Goal: Task Accomplishment & Management: Manage account settings

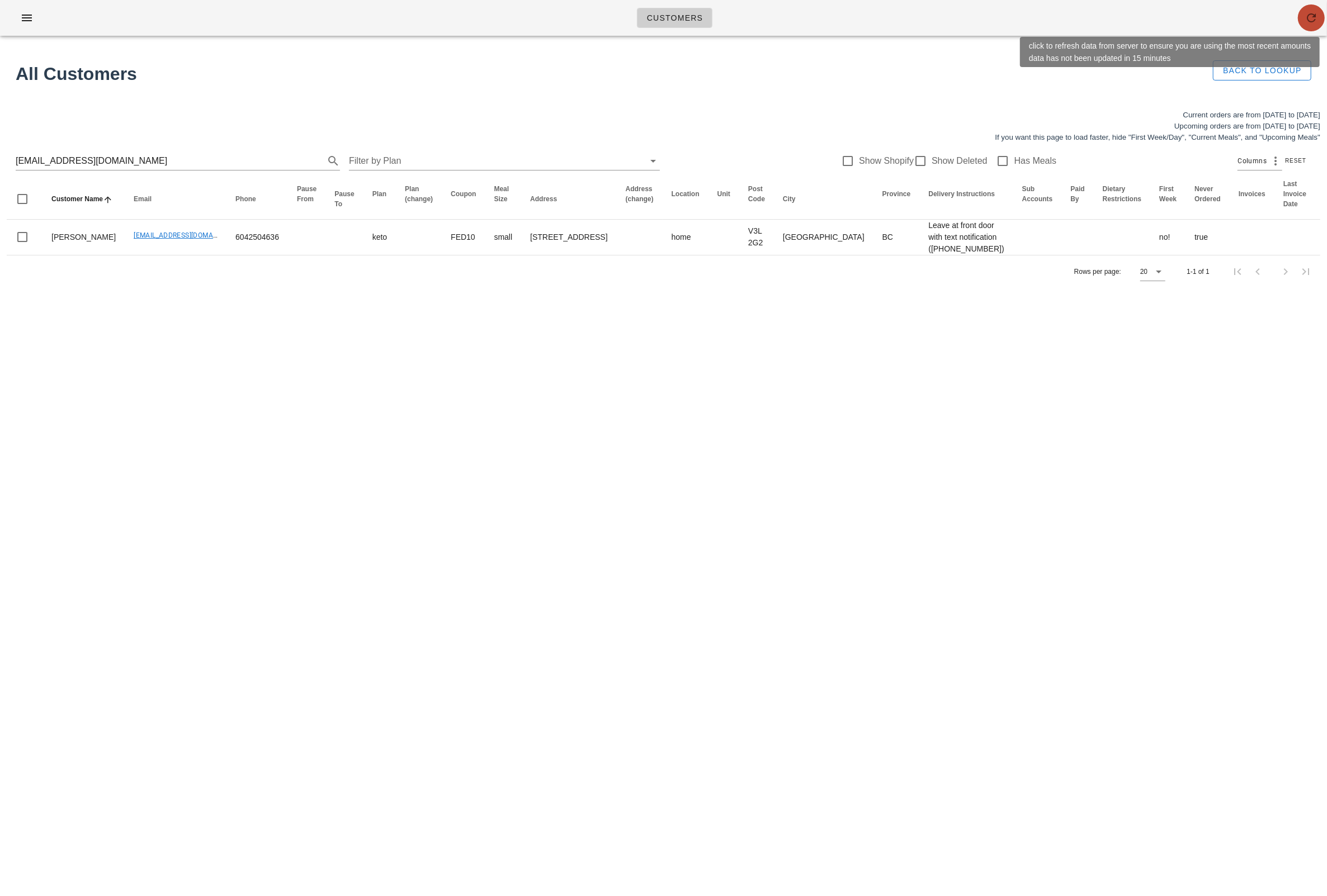
click at [1304, 16] on icon "button" at bounding box center [1311, 18] width 13 height 13
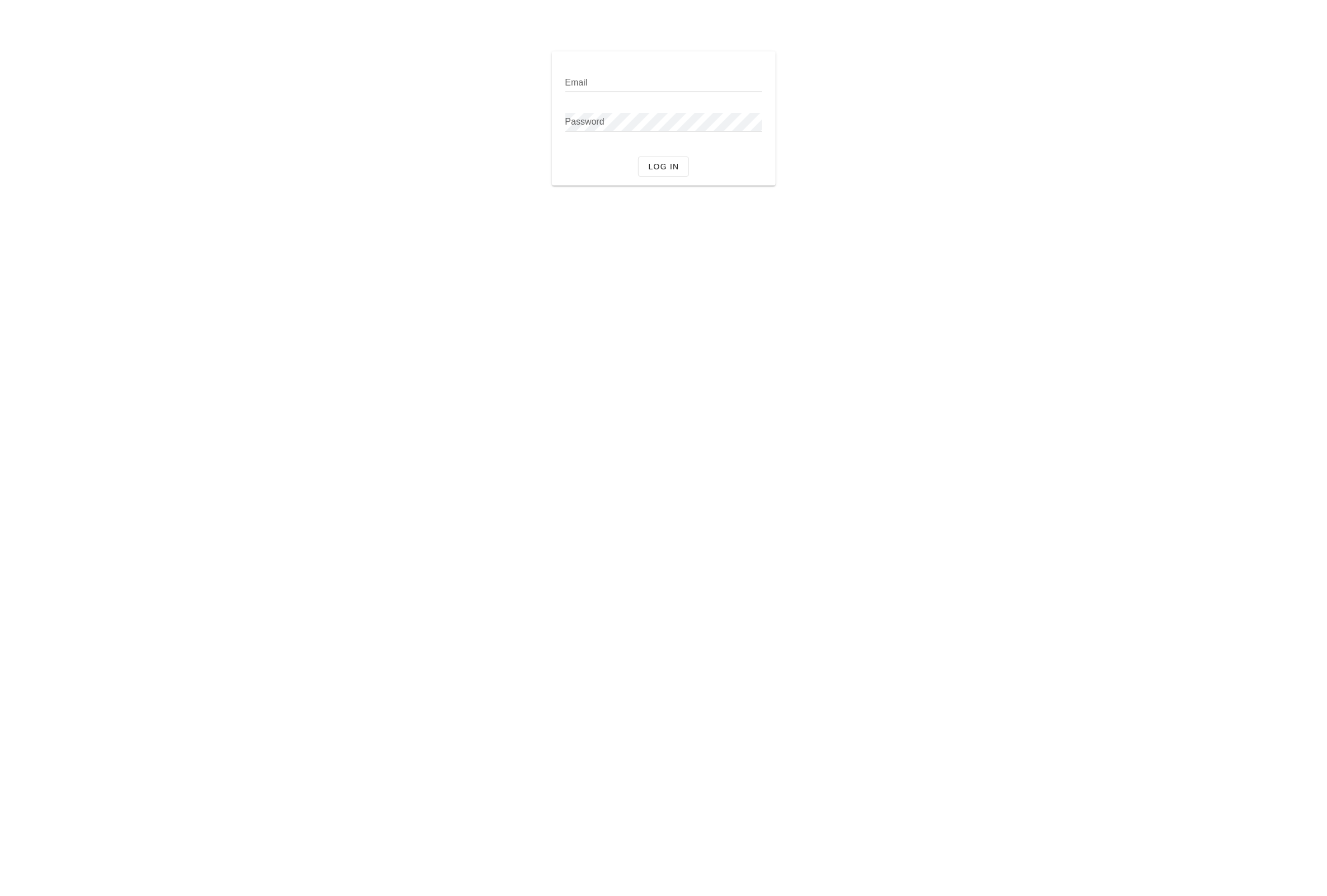
type input "miguelle.l@fedfedfed.com"
drag, startPoint x: 346, startPoint y: 92, endPoint x: 475, endPoint y: 104, distance: 129.6
click at [347, 92] on div "Email miguelle.l@fedfedfed.com Password Log in" at bounding box center [664, 118] width 998 height 147
click at [659, 163] on span "Log in" at bounding box center [663, 167] width 31 height 9
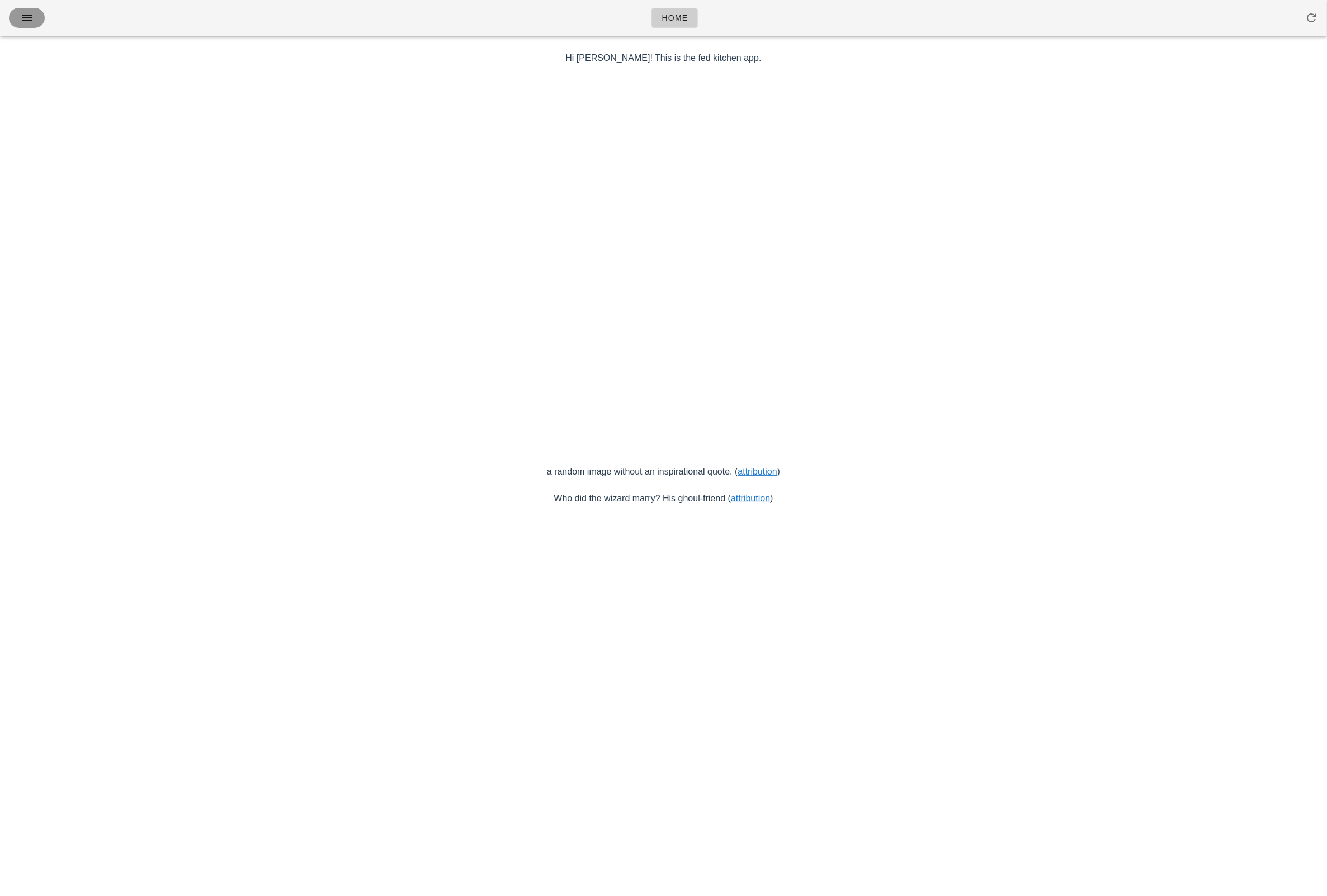
click at [29, 13] on icon "button" at bounding box center [27, 18] width 13 height 13
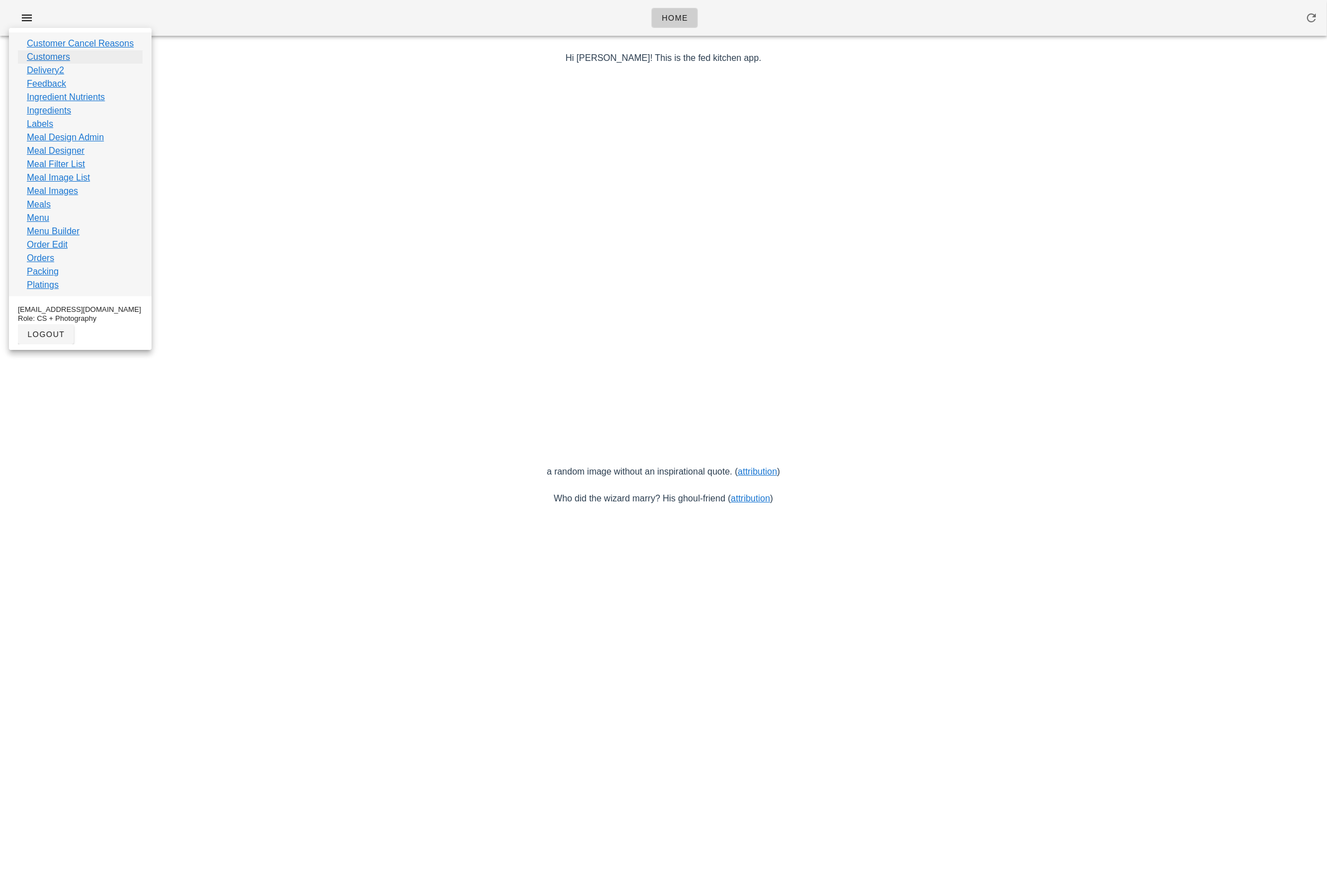
click at [52, 55] on link "Customers" at bounding box center [48, 56] width 43 height 13
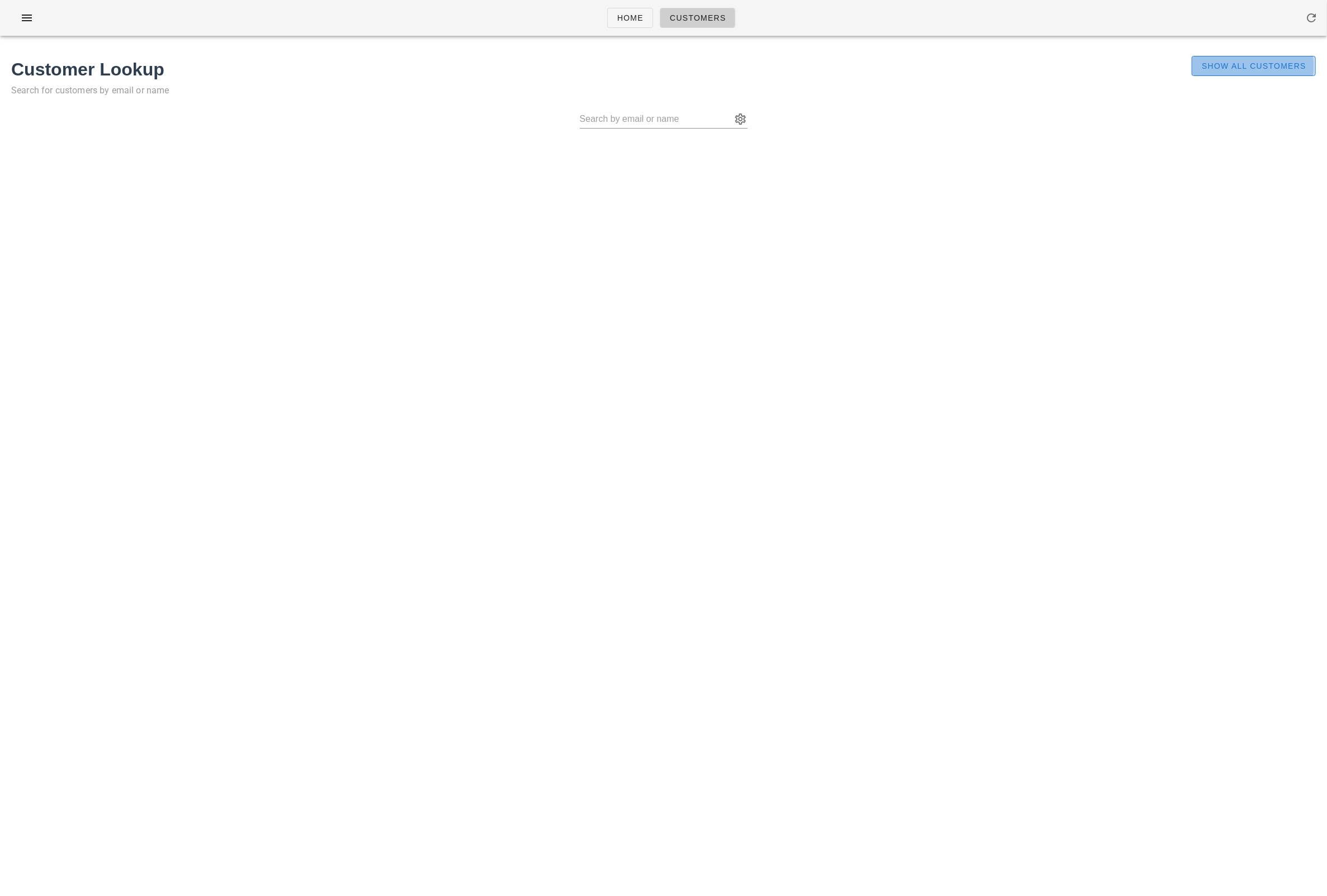
click at [1213, 67] on span "Show All Customers" at bounding box center [1254, 66] width 105 height 9
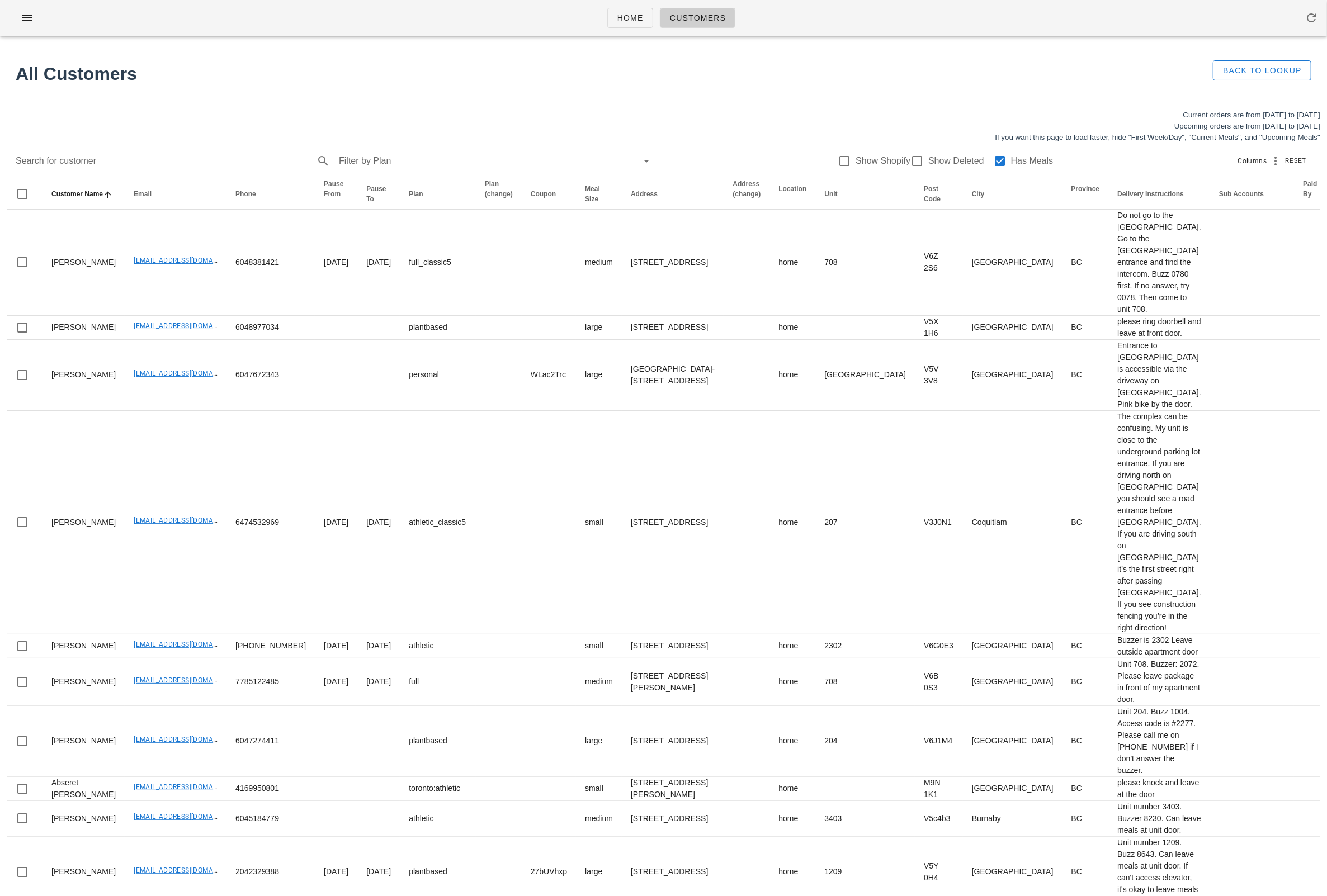
click at [217, 157] on input "Search for customer" at bounding box center [164, 160] width 296 height 18
paste input "amandamcnab_6@hotmail.com"
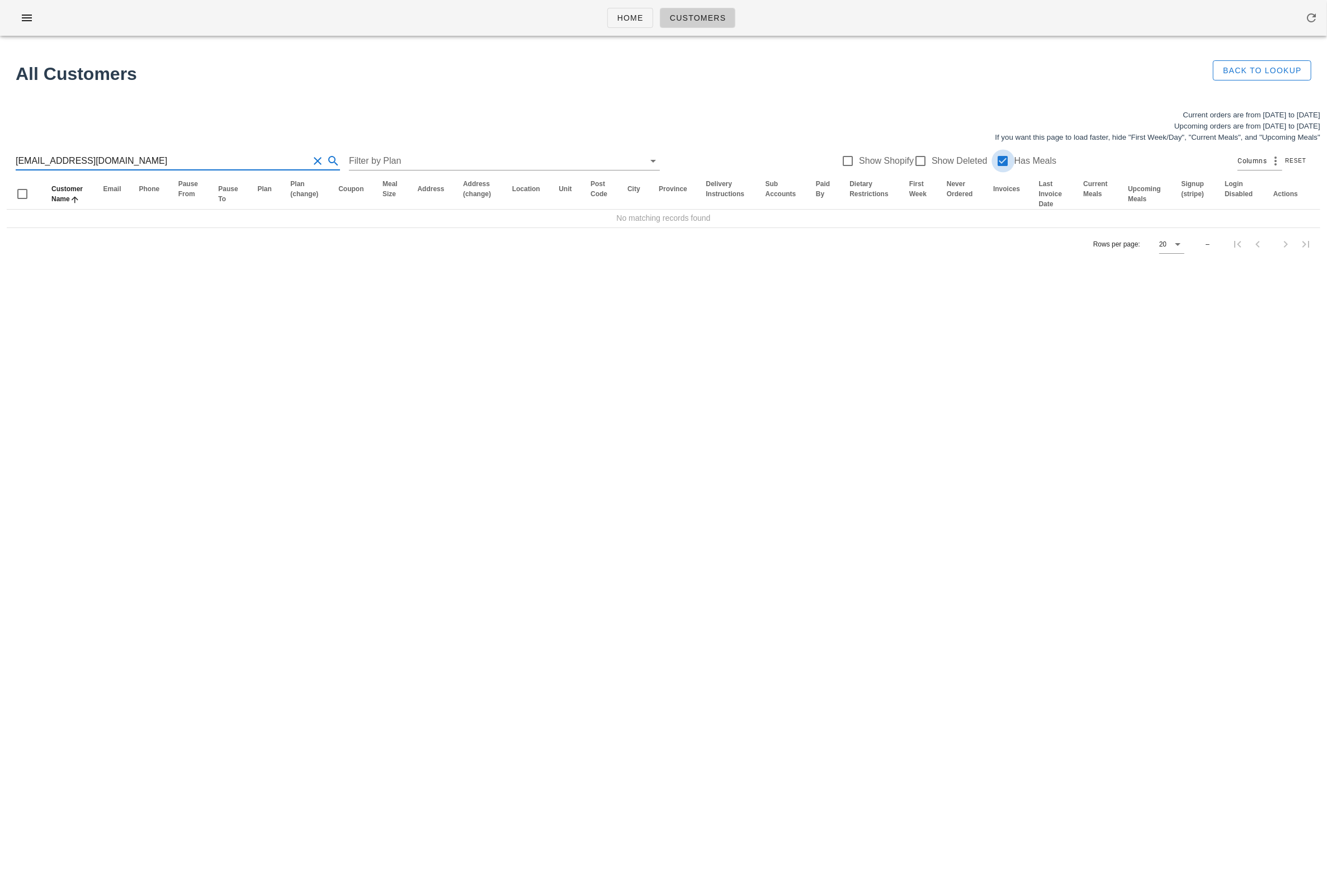
type input "amandamcnab_6@hotmail.com"
click at [995, 159] on div at bounding box center [1003, 161] width 19 height 19
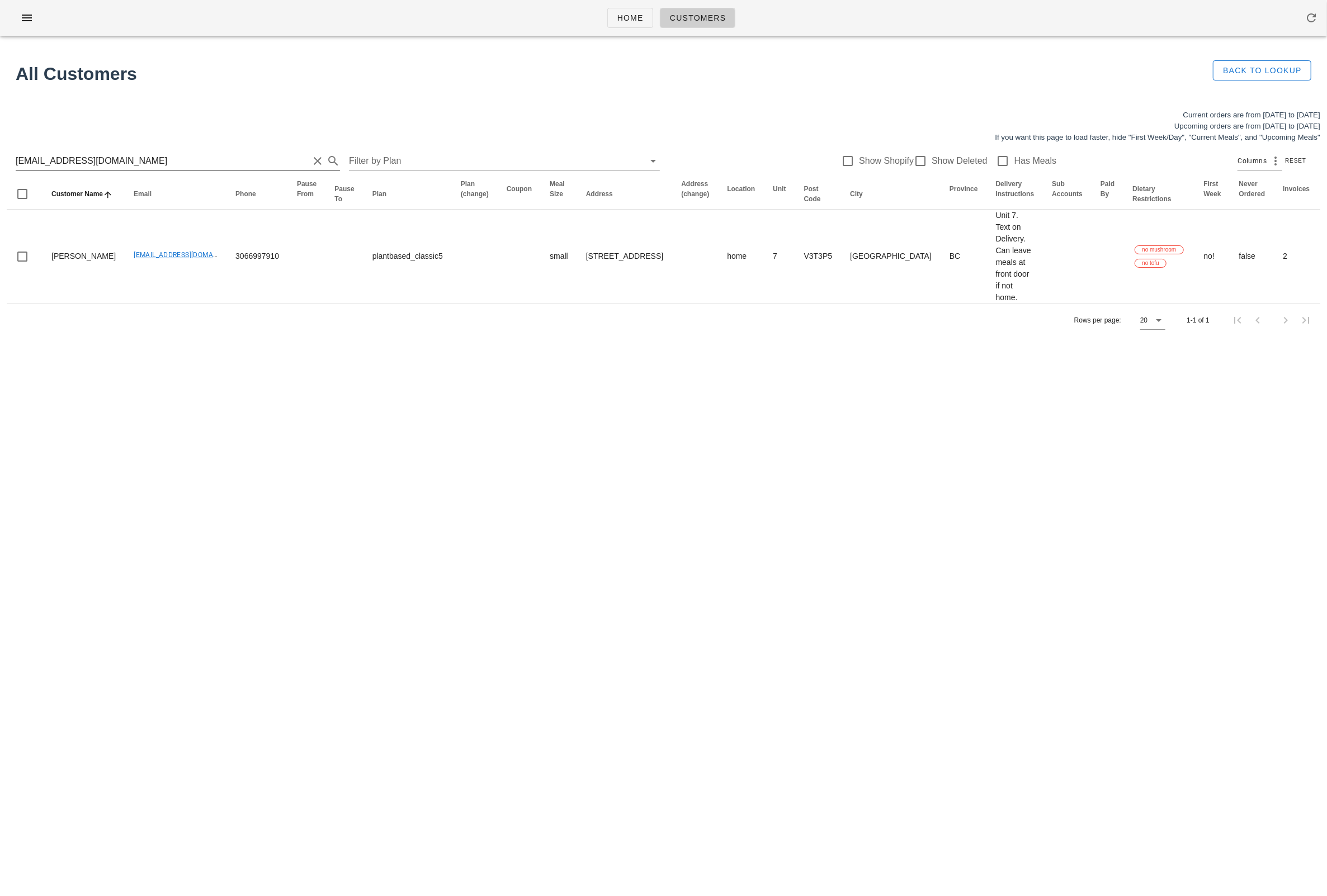
drag, startPoint x: 107, startPoint y: 165, endPoint x: 151, endPoint y: 157, distance: 44.7
click at [16, 155] on div "amandamcnab_6@hotmail.com" at bounding box center [177, 160] width 324 height 18
drag, startPoint x: 152, startPoint y: 157, endPoint x: -44, endPoint y: 155, distance: 196.0
click at [0, 155] on html "Home Customers All Customers Back to Lookup Current orders are from Sunday Oct …" at bounding box center [664, 448] width 1327 height 896
paste input "dipietra@telus.net"
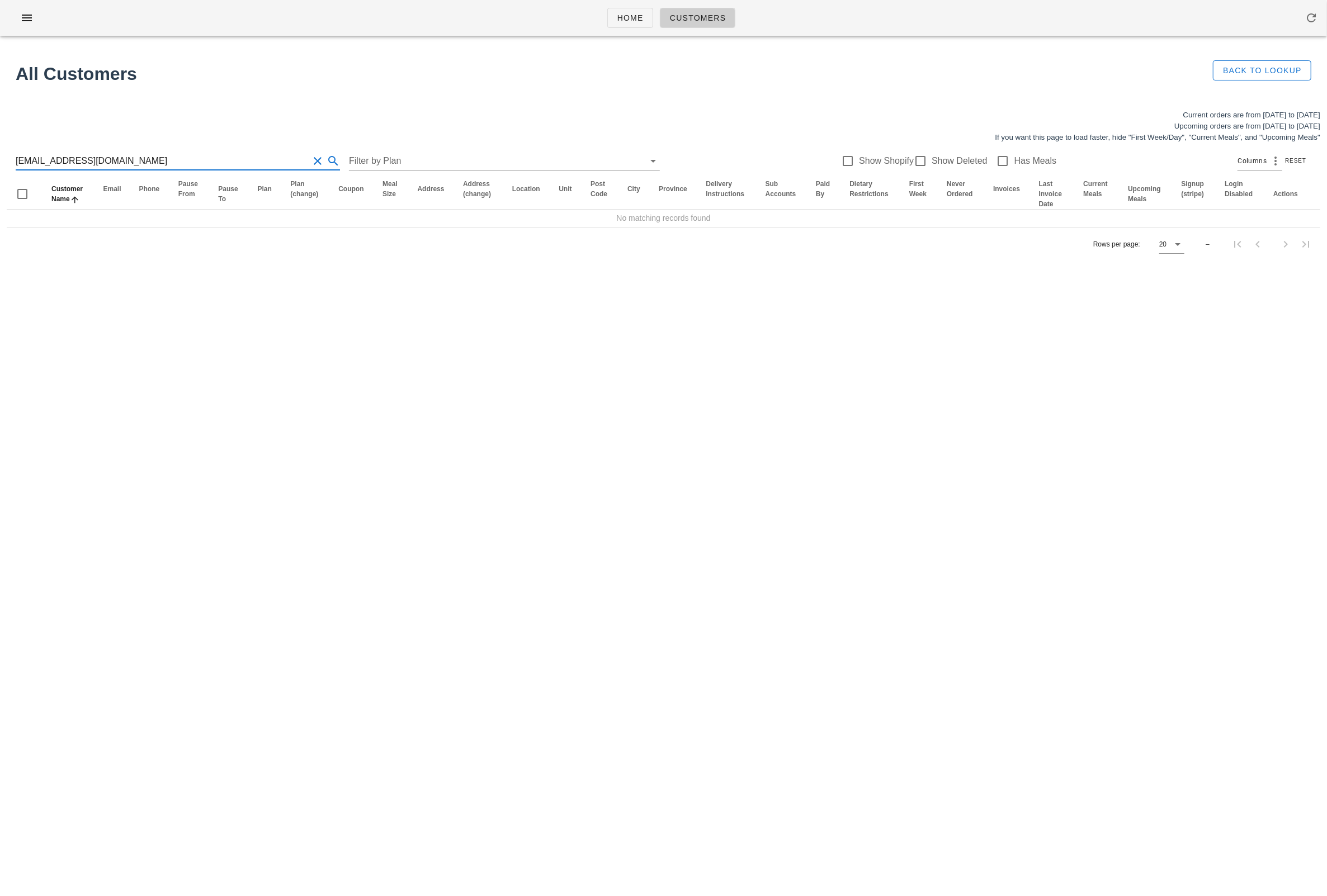
drag, startPoint x: 50, startPoint y: 159, endPoint x: 152, endPoint y: 163, distance: 102.1
click at [150, 163] on input "dipietra@telus.net" at bounding box center [162, 160] width 293 height 18
drag, startPoint x: 47, startPoint y: 159, endPoint x: 128, endPoint y: 164, distance: 81.2
click at [128, 164] on input "dipietra@telus.ne" at bounding box center [162, 160] width 293 height 18
type input "dipietra"
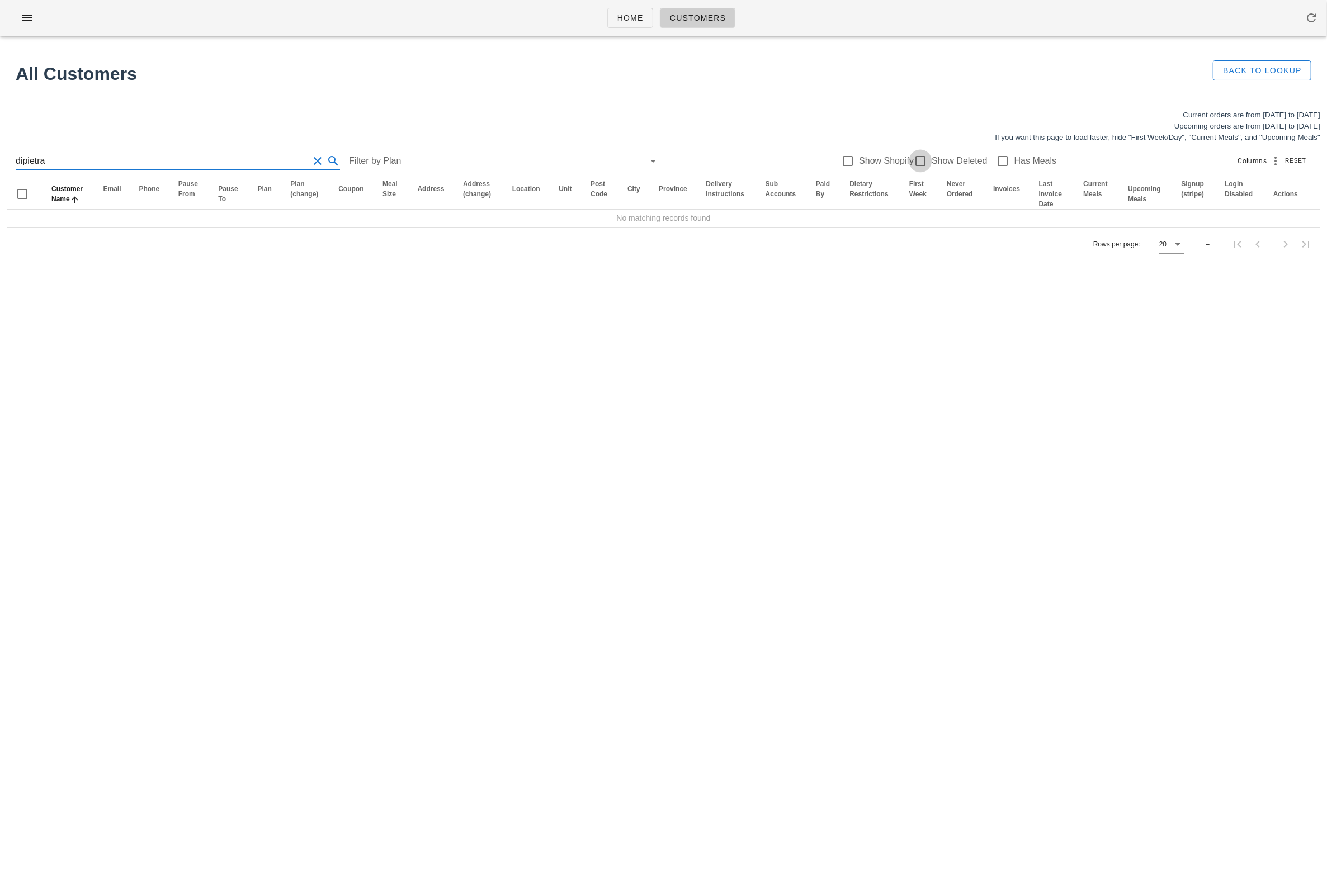
drag, startPoint x: 915, startPoint y: 158, endPoint x: 908, endPoint y: 171, distance: 14.8
click at [915, 158] on div at bounding box center [920, 161] width 19 height 19
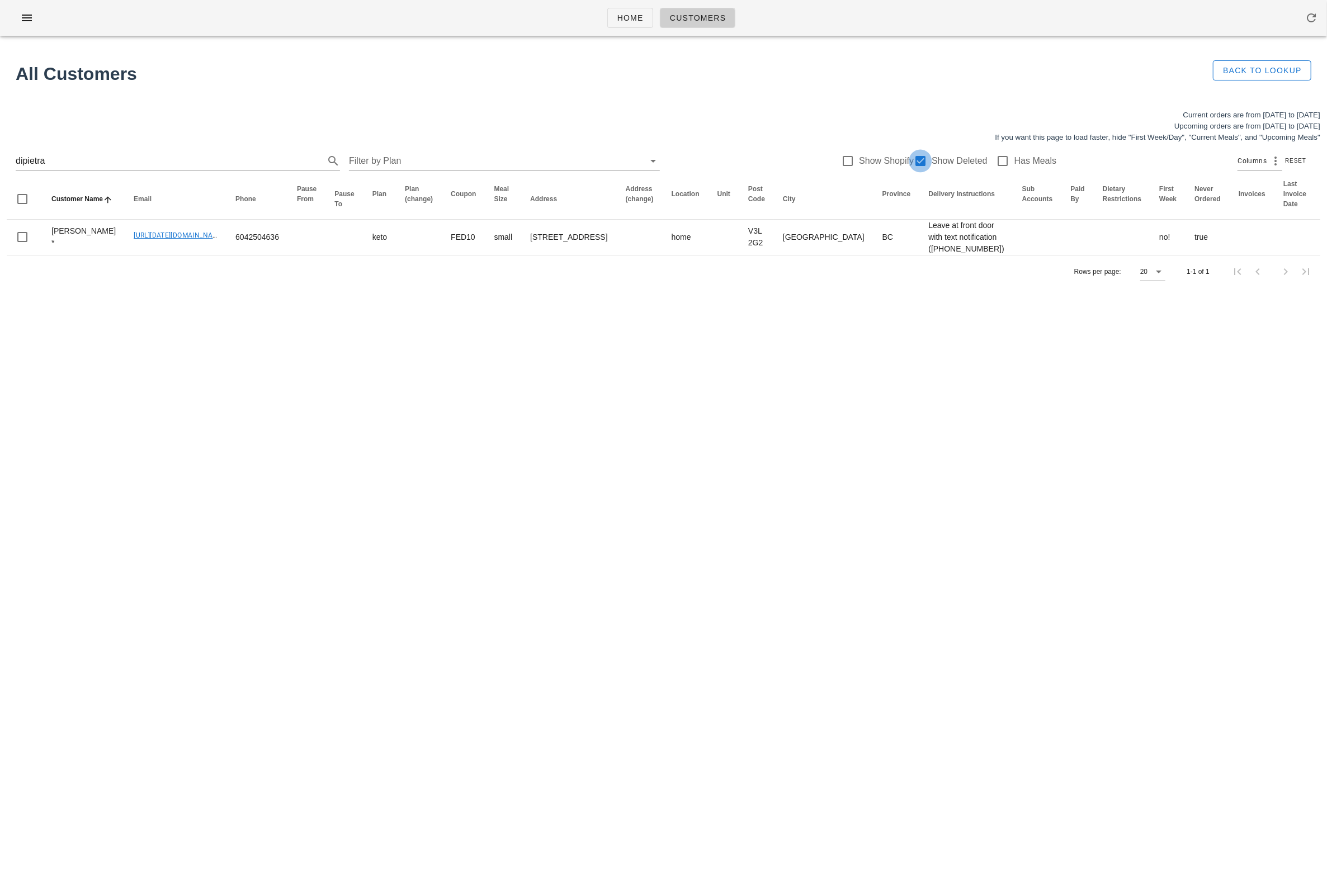
checkbox input "true"
drag, startPoint x: 176, startPoint y: 329, endPoint x: 172, endPoint y: 320, distance: 9.8
click at [176, 294] on div "Current orders are from Sunday Oct 05 to Saturday Oct 11 Upcoming orders are fr…" at bounding box center [664, 199] width 1327 height 192
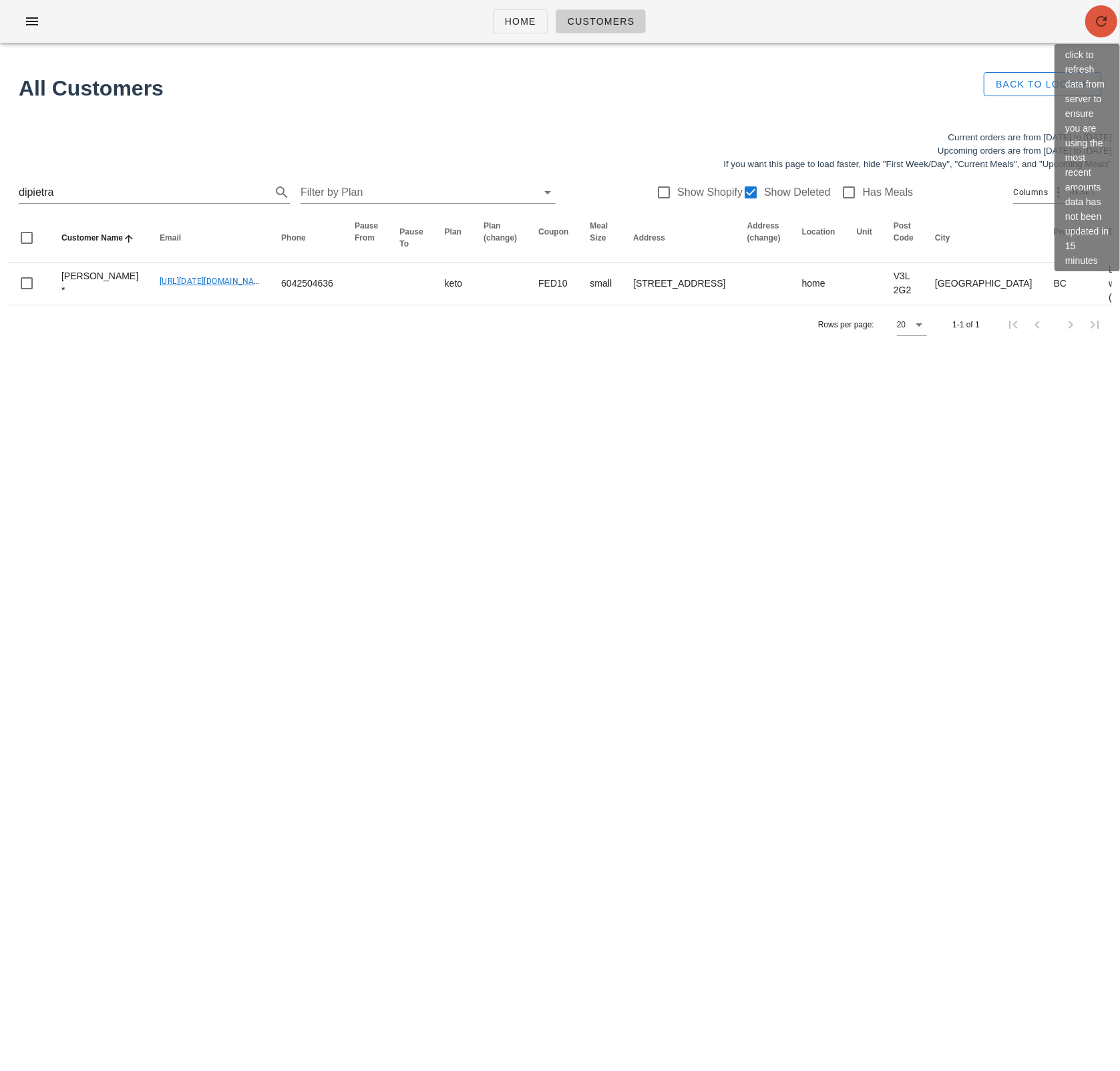
click at [1099, 26] on button "button" at bounding box center [1101, 21] width 32 height 32
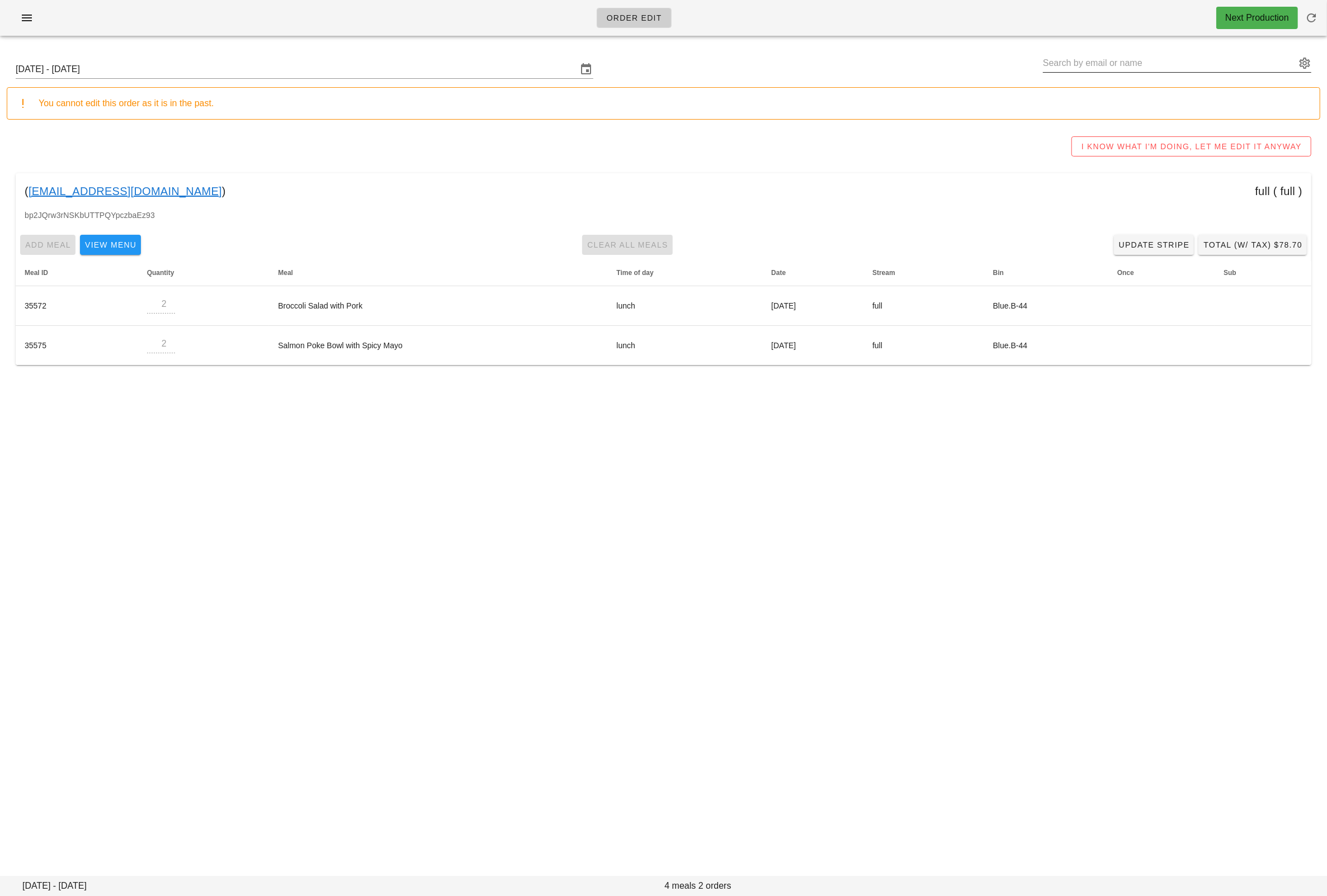
click at [1126, 59] on input "text" at bounding box center [1169, 63] width 253 height 18
paste input "[EMAIL_ADDRESS][DOMAIN_NAME]"
type input "[EMAIL_ADDRESS][DOMAIN_NAME]"
click at [437, 69] on input "Sunday October 5 - Saturday October 11" at bounding box center [296, 69] width 562 height 18
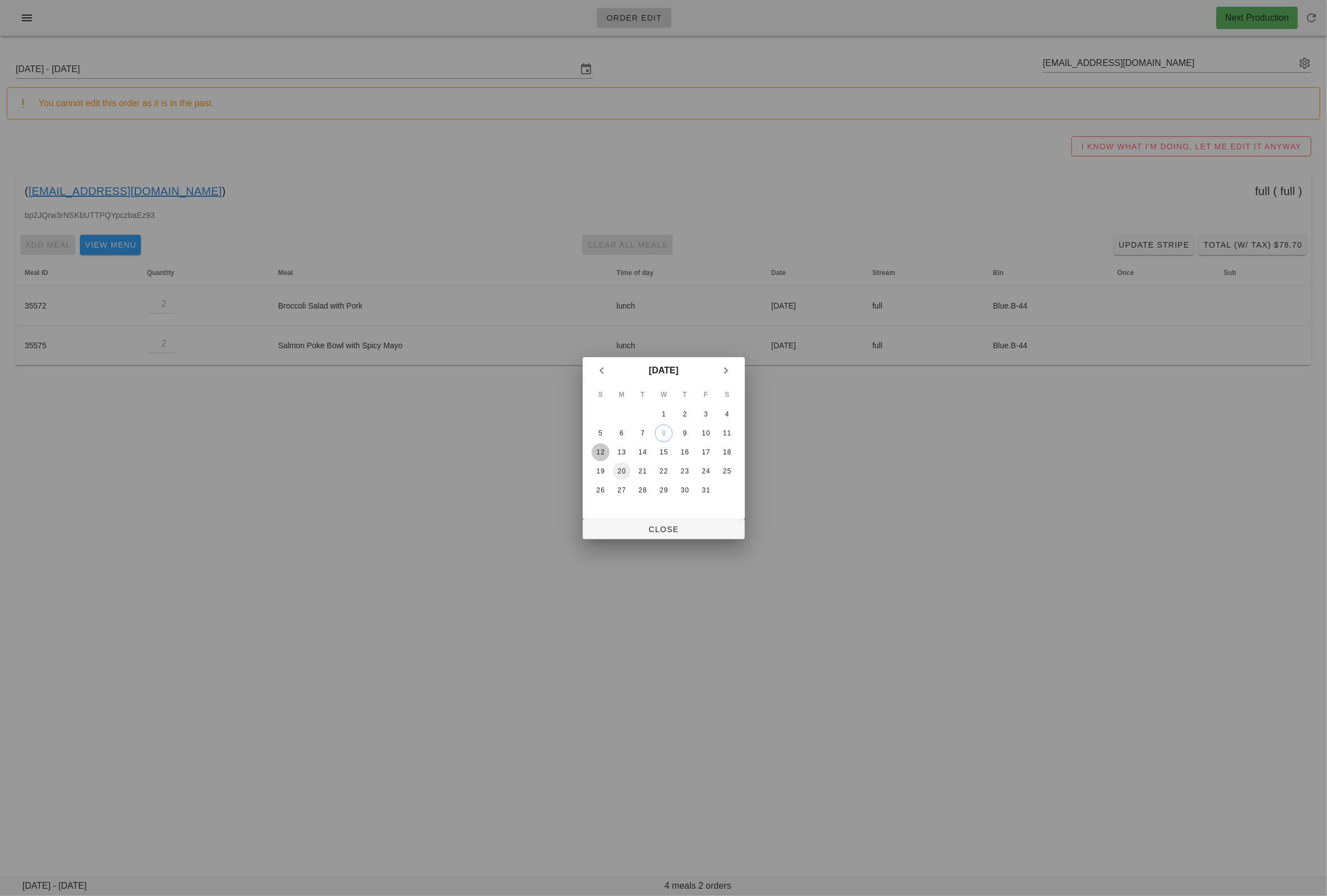
click at [604, 450] on div "12" at bounding box center [599, 452] width 18 height 8
click at [659, 526] on span "Close" at bounding box center [664, 529] width 144 height 9
type input "Sunday October 12 - Saturday October 18"
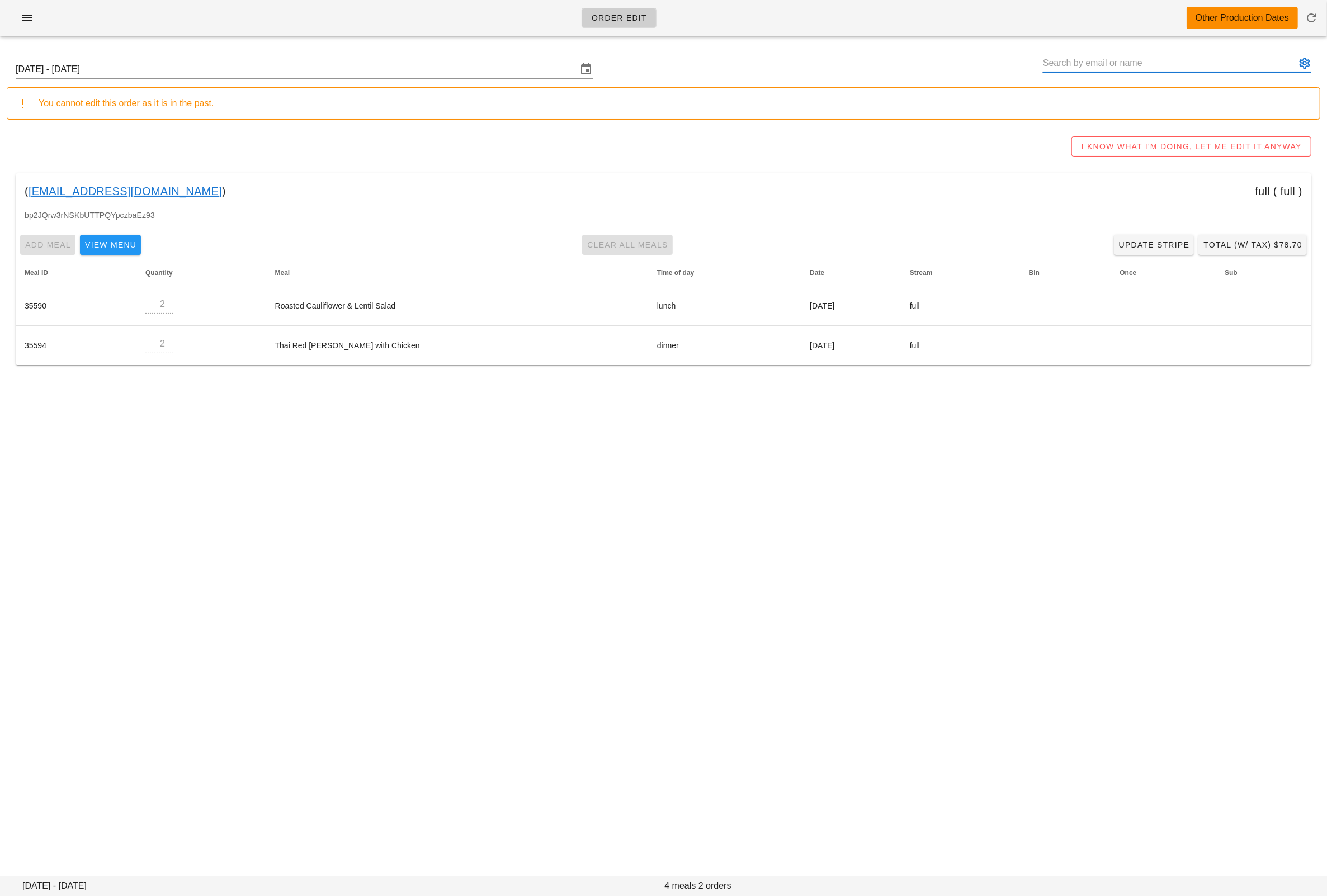
click at [1130, 61] on input "text" at bounding box center [1169, 63] width 253 height 18
paste input "dipietra@telus.net"
type input "dipietra@telus.net"
drag, startPoint x: 1086, startPoint y: 85, endPoint x: 1034, endPoint y: 109, distance: 57.3
click at [1086, 85] on div "Sunday October 12 - Saturday October 18 dipietra@telus.net" at bounding box center [664, 69] width 1314 height 36
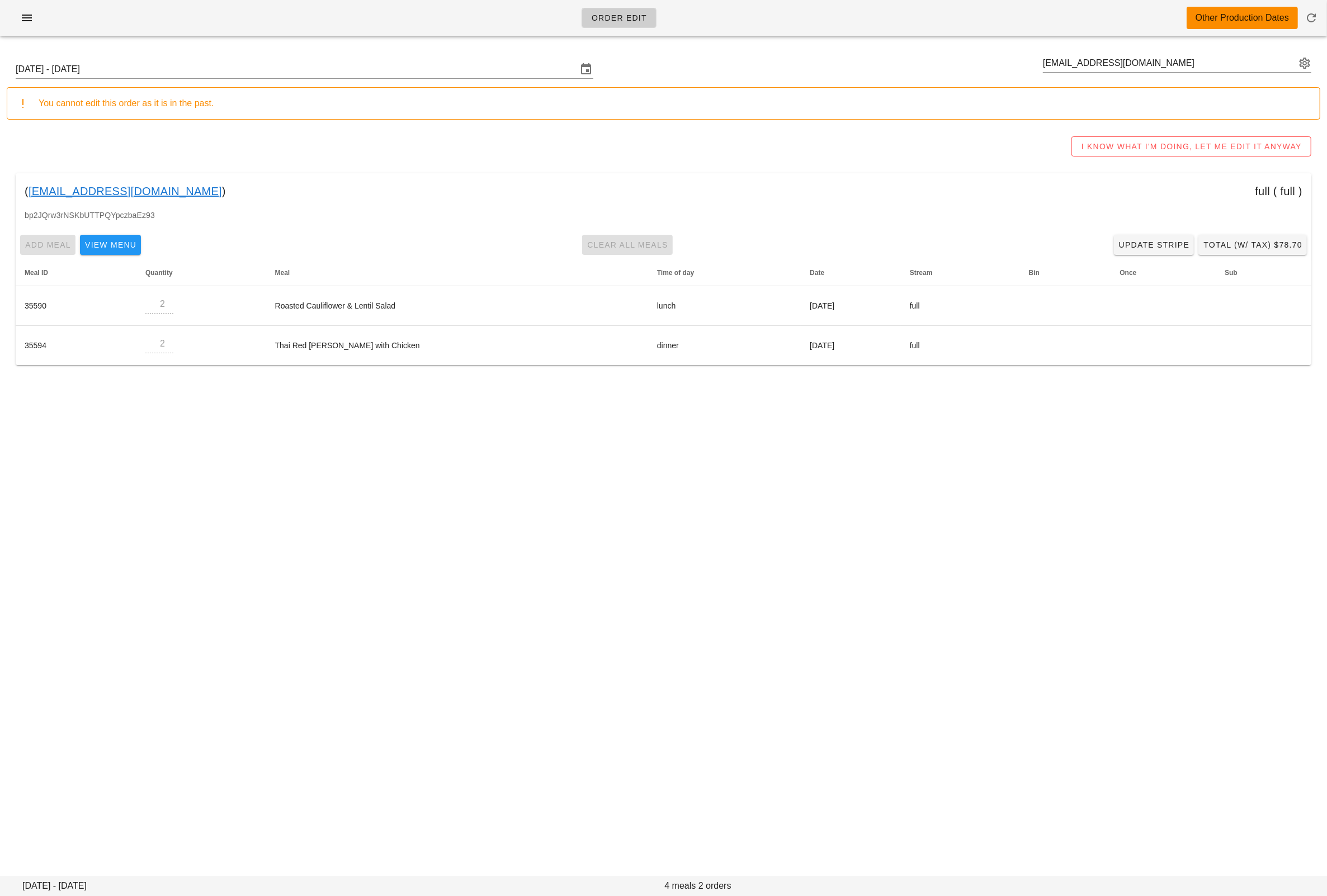
click at [829, 650] on div "Order Edit Other Production Dates Sunday October 12 - Saturday October 18 dipie…" at bounding box center [664, 448] width 1327 height 896
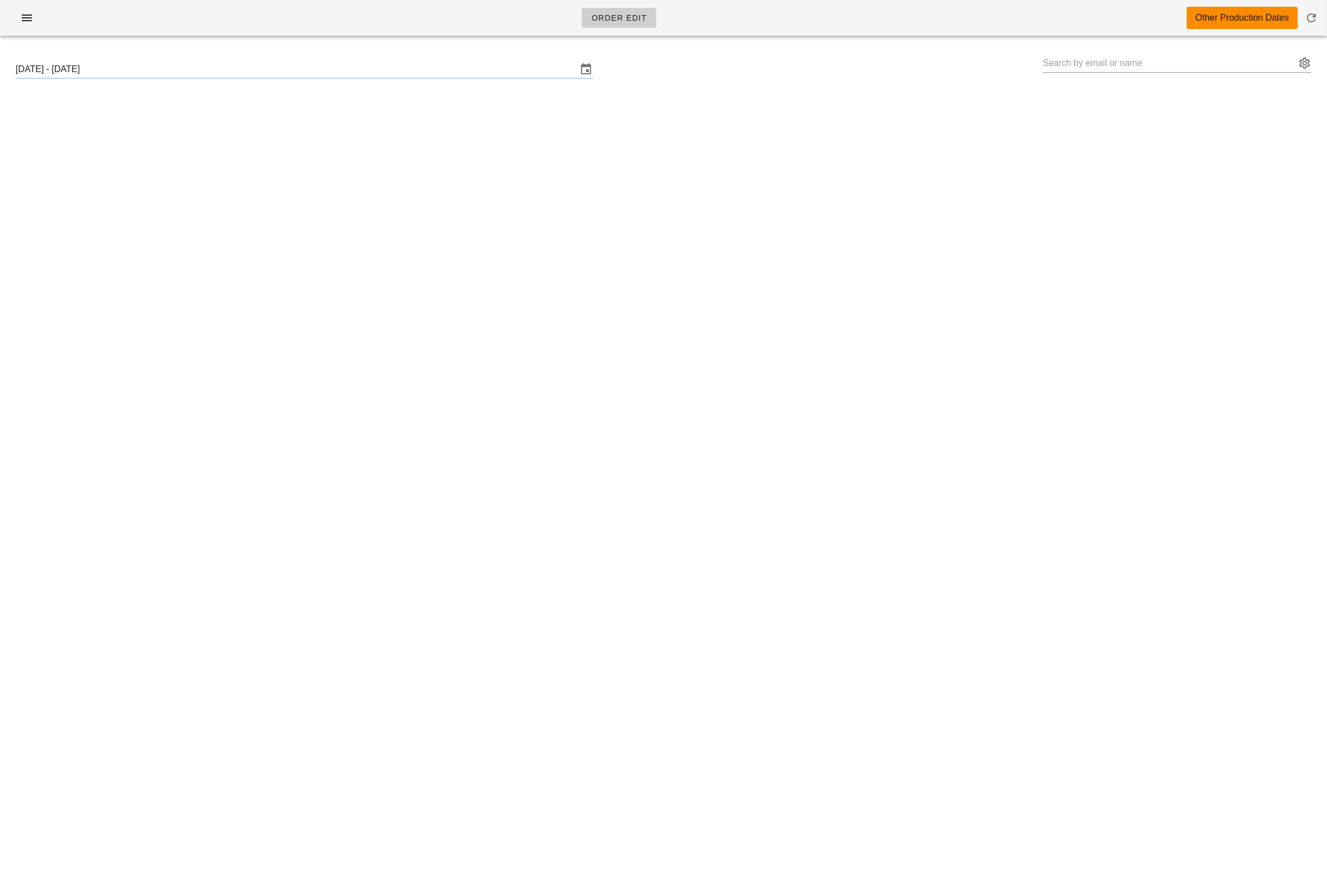
type input "Erin Button (Erinbutton23@gmail.com)"
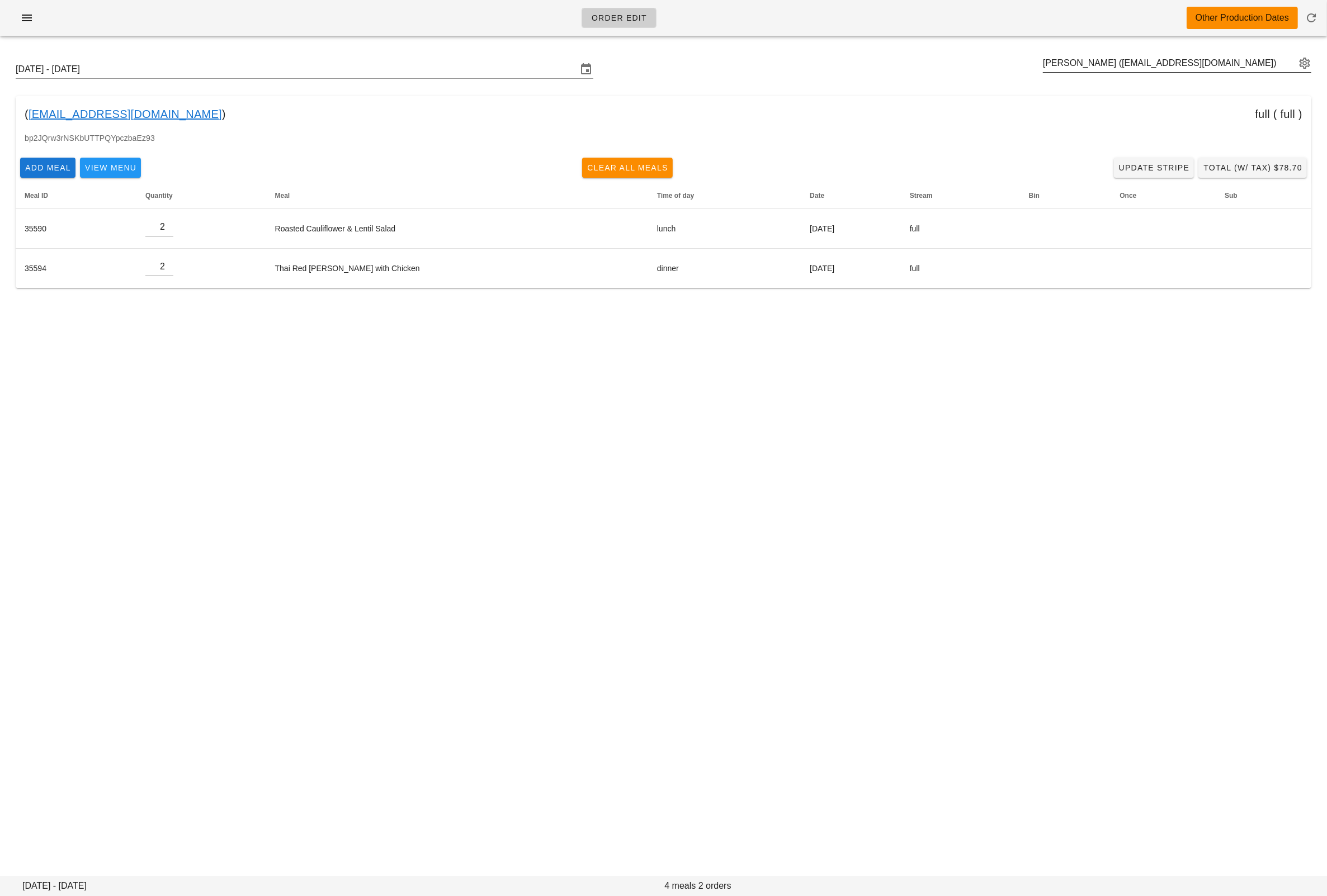
click at [1124, 73] on div "[PERSON_NAME] ([EMAIL_ADDRESS][DOMAIN_NAME])" at bounding box center [1177, 69] width 268 height 30
click at [1119, 63] on input "text" at bounding box center [1169, 63] width 253 height 18
paste input "[EMAIL_ADDRESS][DOMAIN_NAME]"
type input "[EMAIL_ADDRESS][DOMAIN_NAME]"
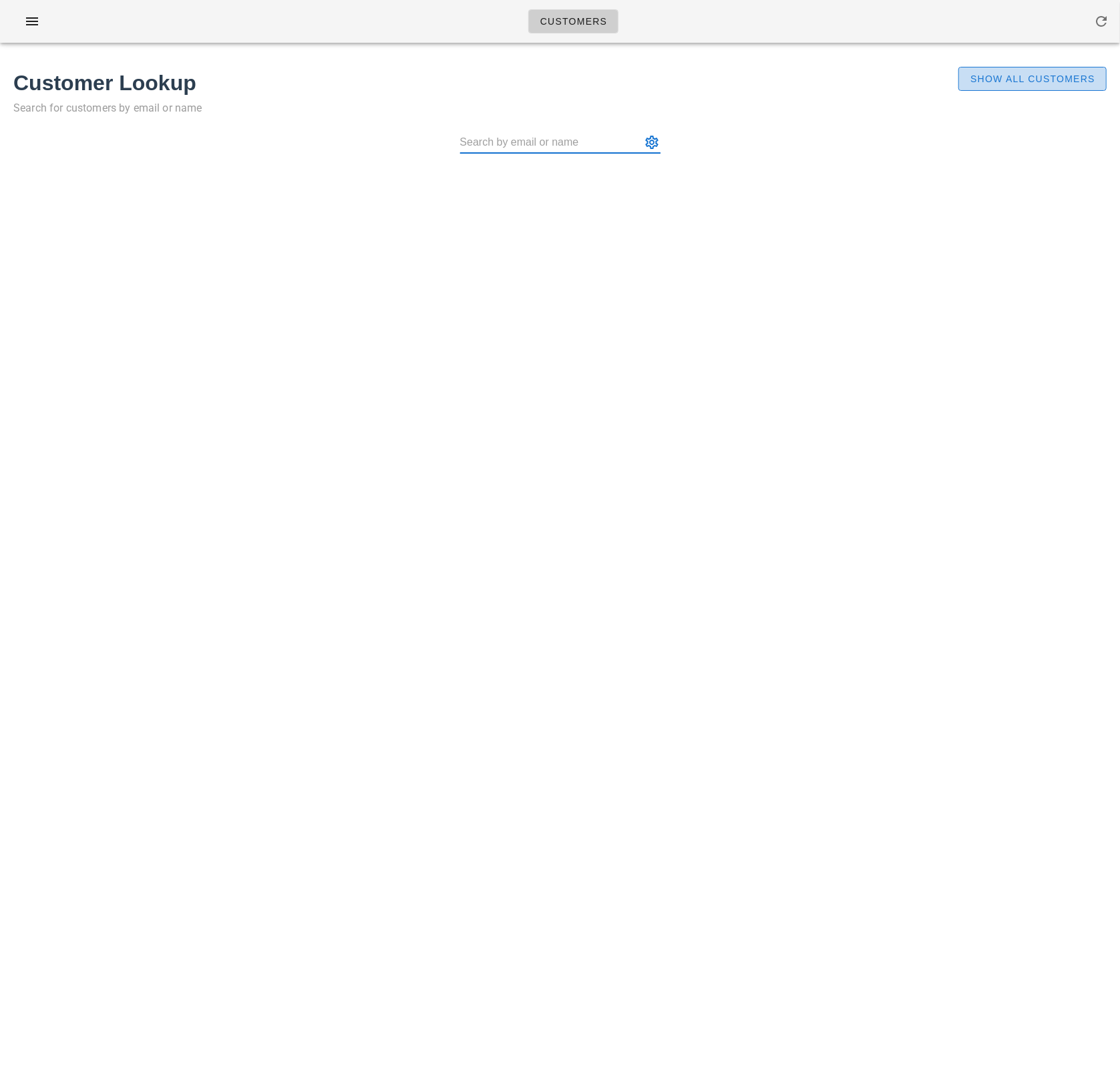
click at [1011, 75] on span "Show All Customers" at bounding box center [1032, 78] width 126 height 11
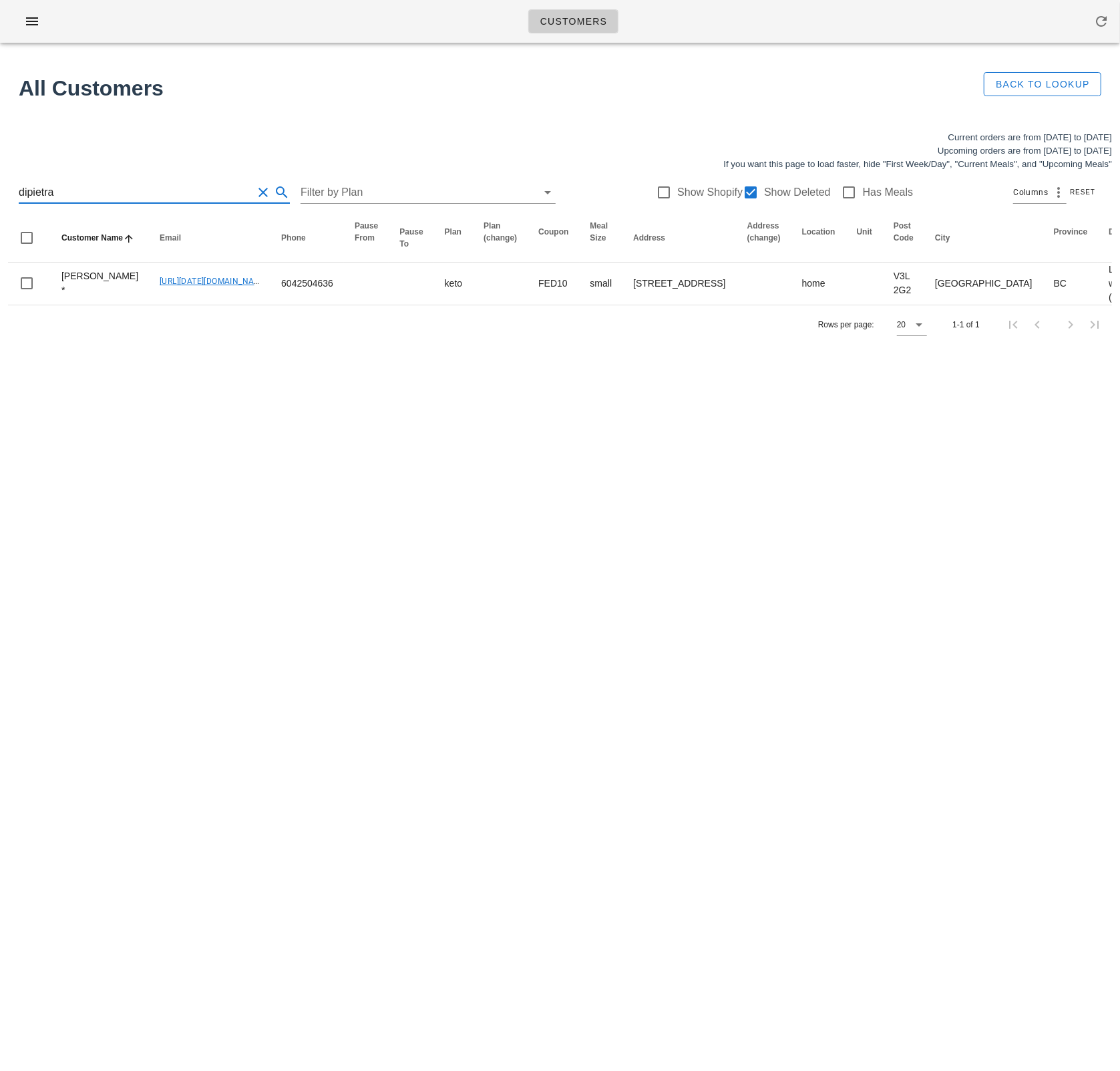
drag, startPoint x: 62, startPoint y: 192, endPoint x: -40, endPoint y: 191, distance: 102.0
click at [0, 191] on html "Customers No customers found for your search. All Customers Back to Lookup Curr…" at bounding box center [560, 536] width 1120 height 1071
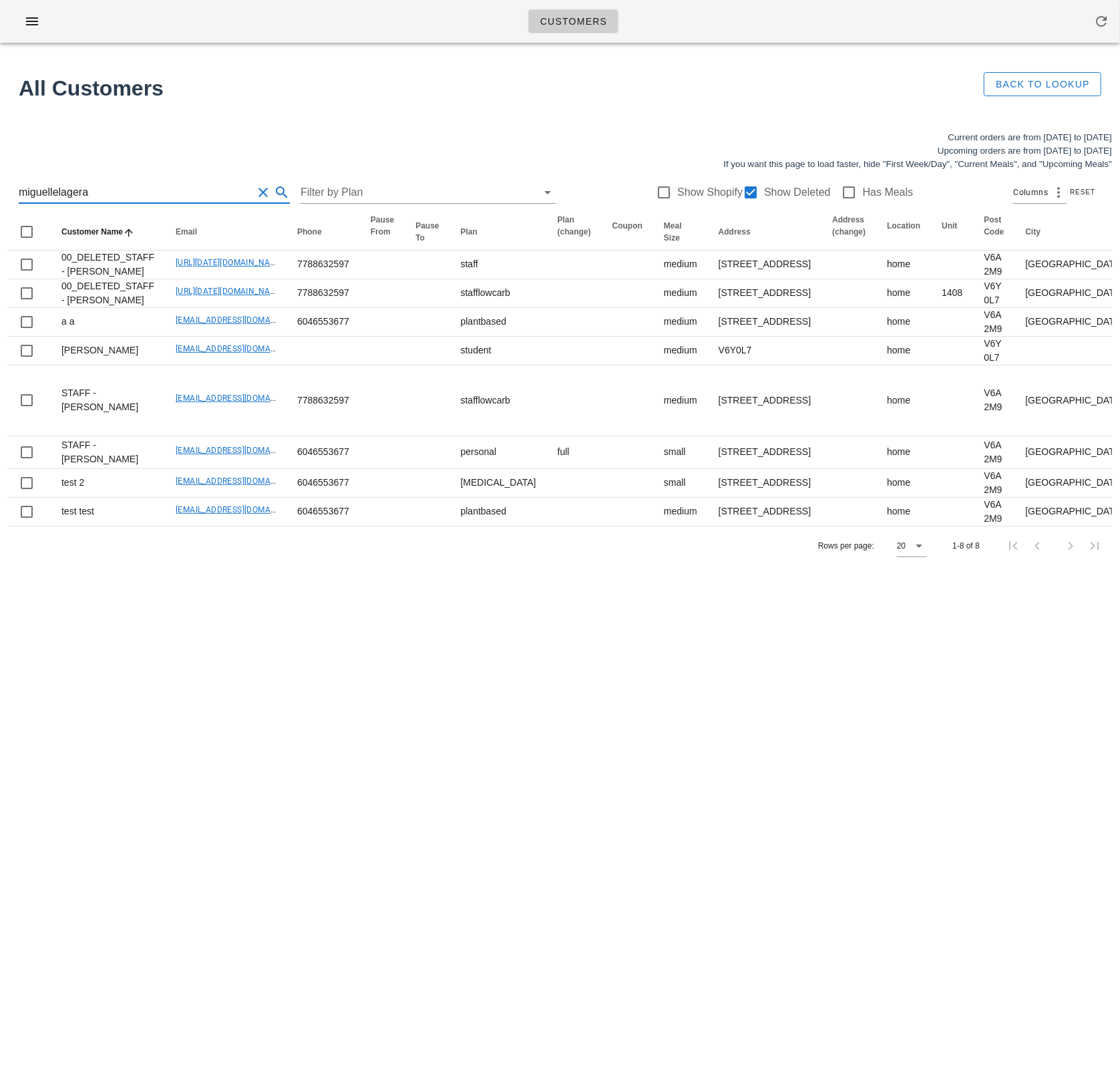
type input "miguellelagera"
click at [561, 914] on div "Customers No customers found for your search. All Customers Back to Lookup Curr…" at bounding box center [560, 536] width 1120 height 1071
click at [328, 890] on div "Customers No customers found for your search. All Customers Back to Lookup Curr…" at bounding box center [560, 536] width 1120 height 1071
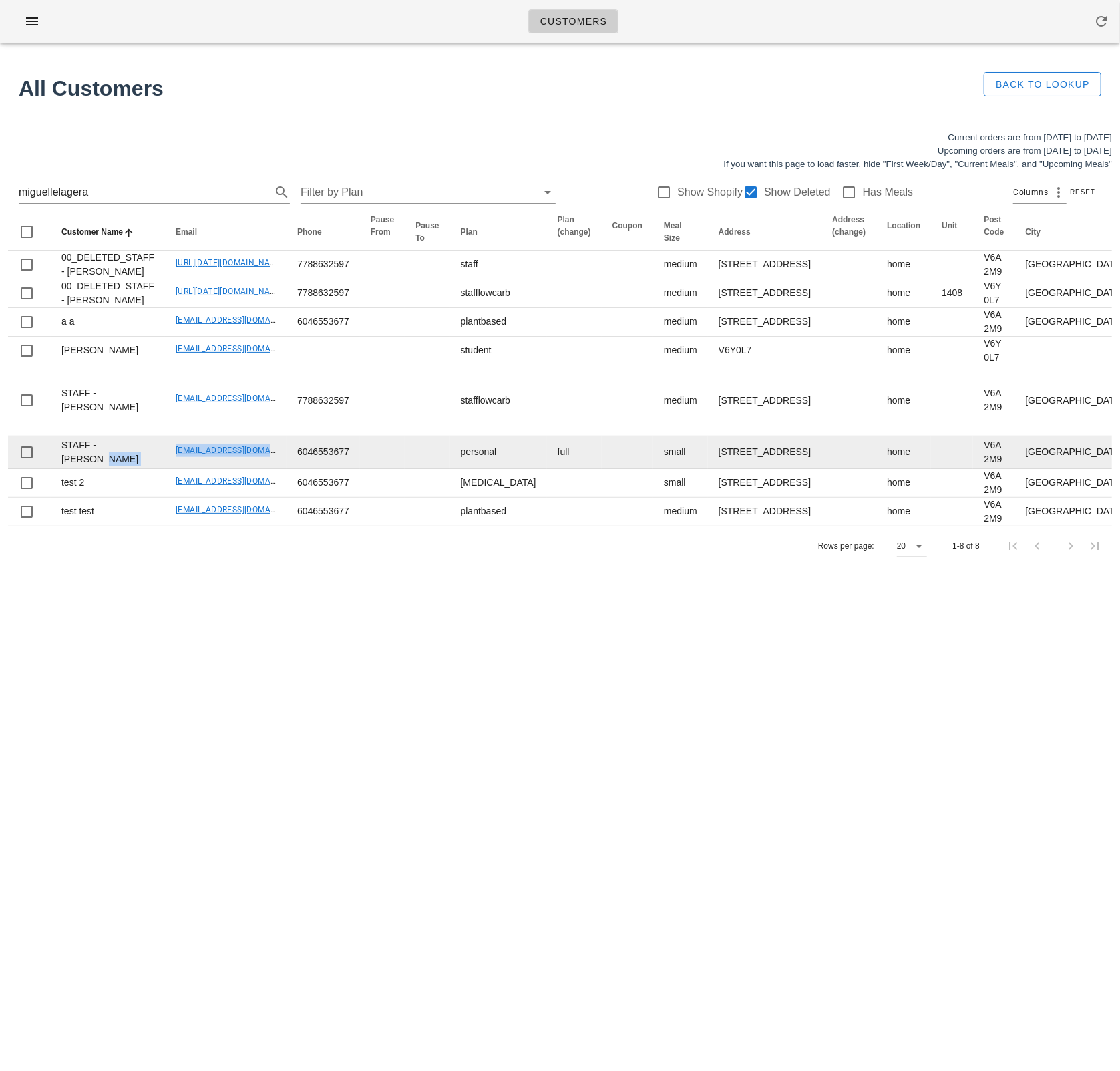
drag, startPoint x: 153, startPoint y: 605, endPoint x: 270, endPoint y: 605, distance: 117.0
click at [270, 469] on tr "STAFF - Miguelle Lagera miguellelagera@gmail.com 6046553677 personal full small…" at bounding box center [1018, 452] width 2020 height 33
drag, startPoint x: 213, startPoint y: 617, endPoint x: 175, endPoint y: 615, distance: 38.1
click at [211, 469] on td "miguellelagera@gmail.com" at bounding box center [226, 452] width 121 height 33
drag, startPoint x: 165, startPoint y: 607, endPoint x: 278, endPoint y: 614, distance: 113.2
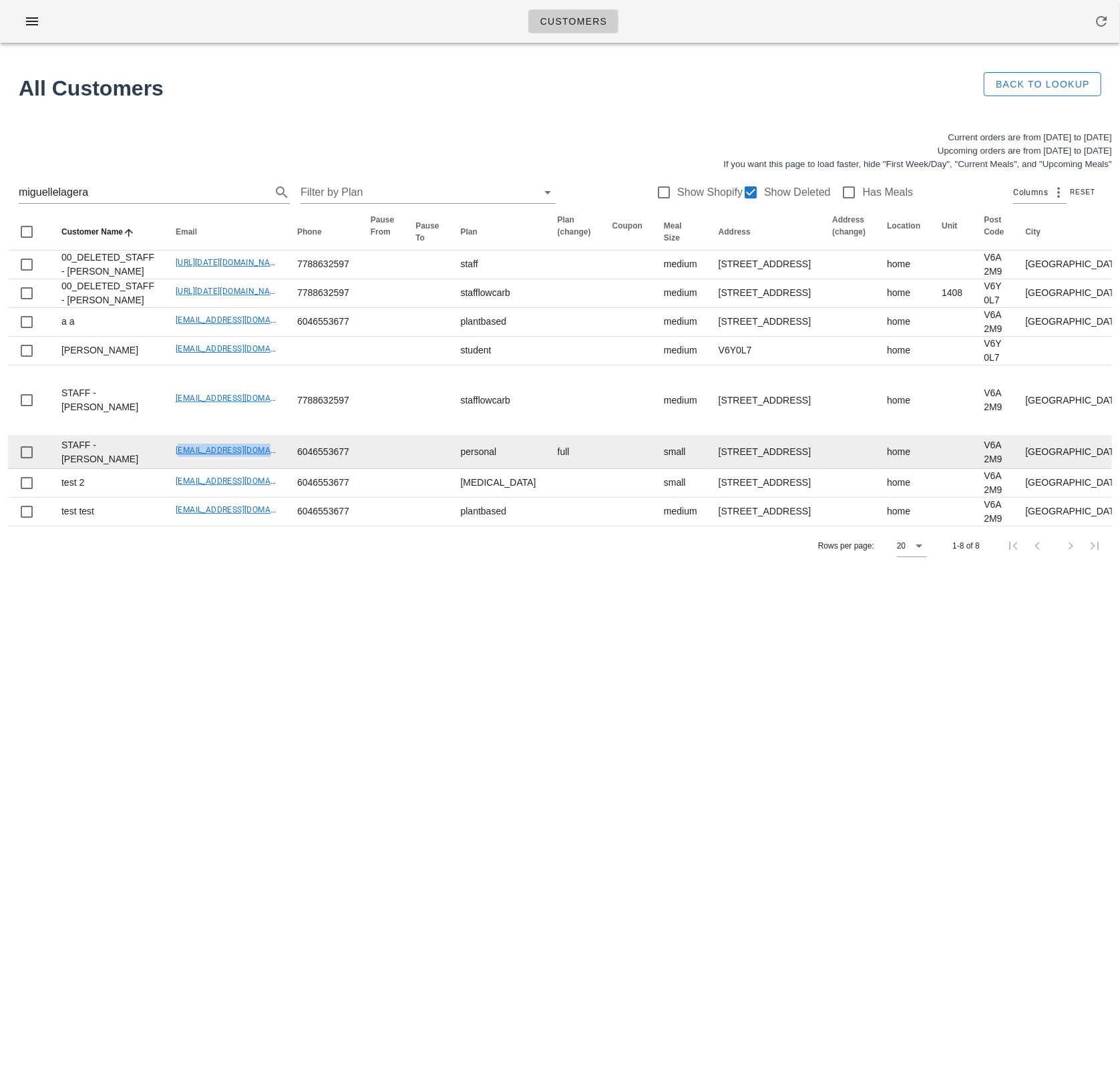
click at [282, 469] on tr "STAFF - Miguelle Lagera miguellelagera@gmail.com 6046553677 personal full small…" at bounding box center [1018, 452] width 2020 height 33
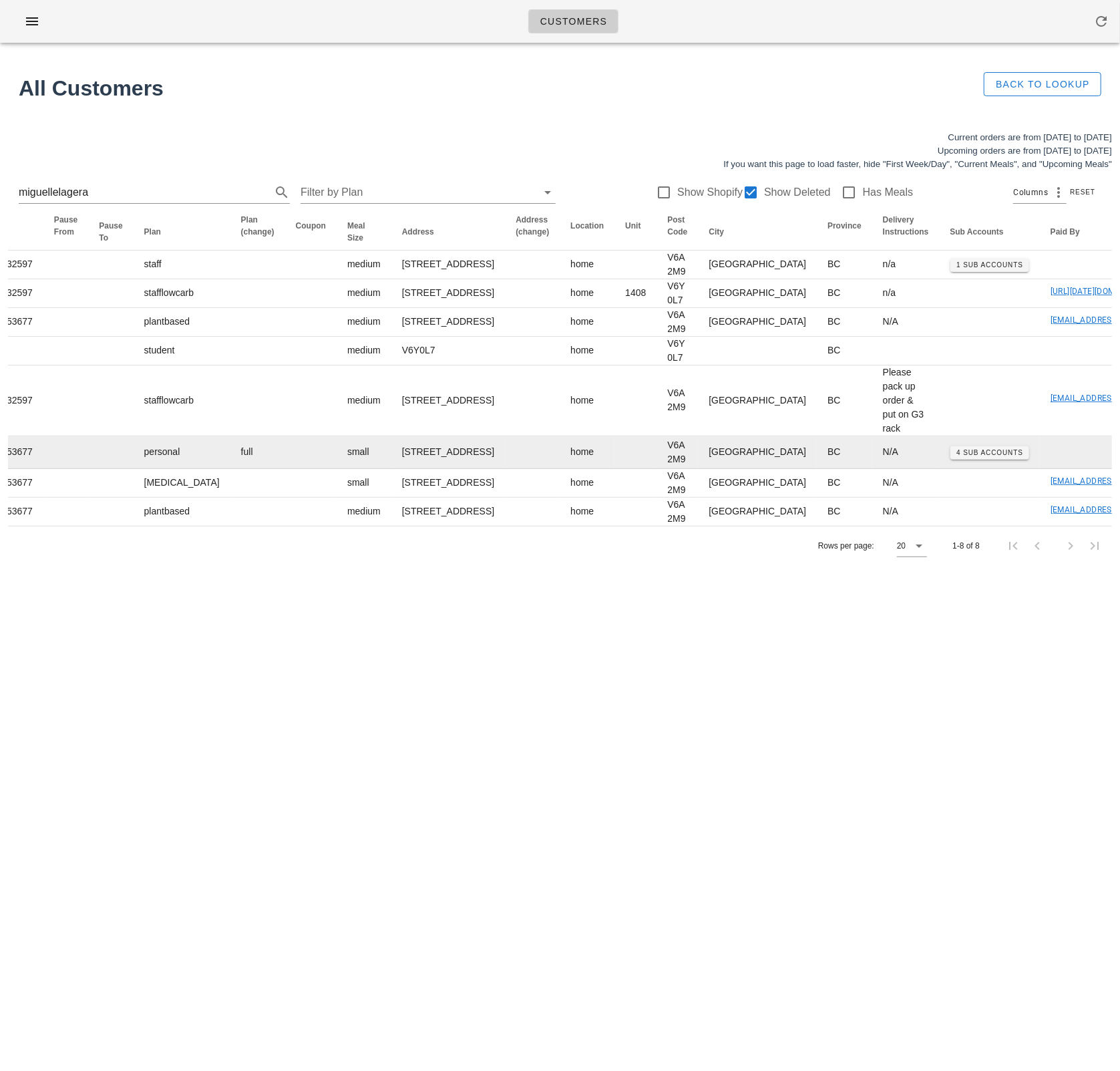
scroll to position [0, 760]
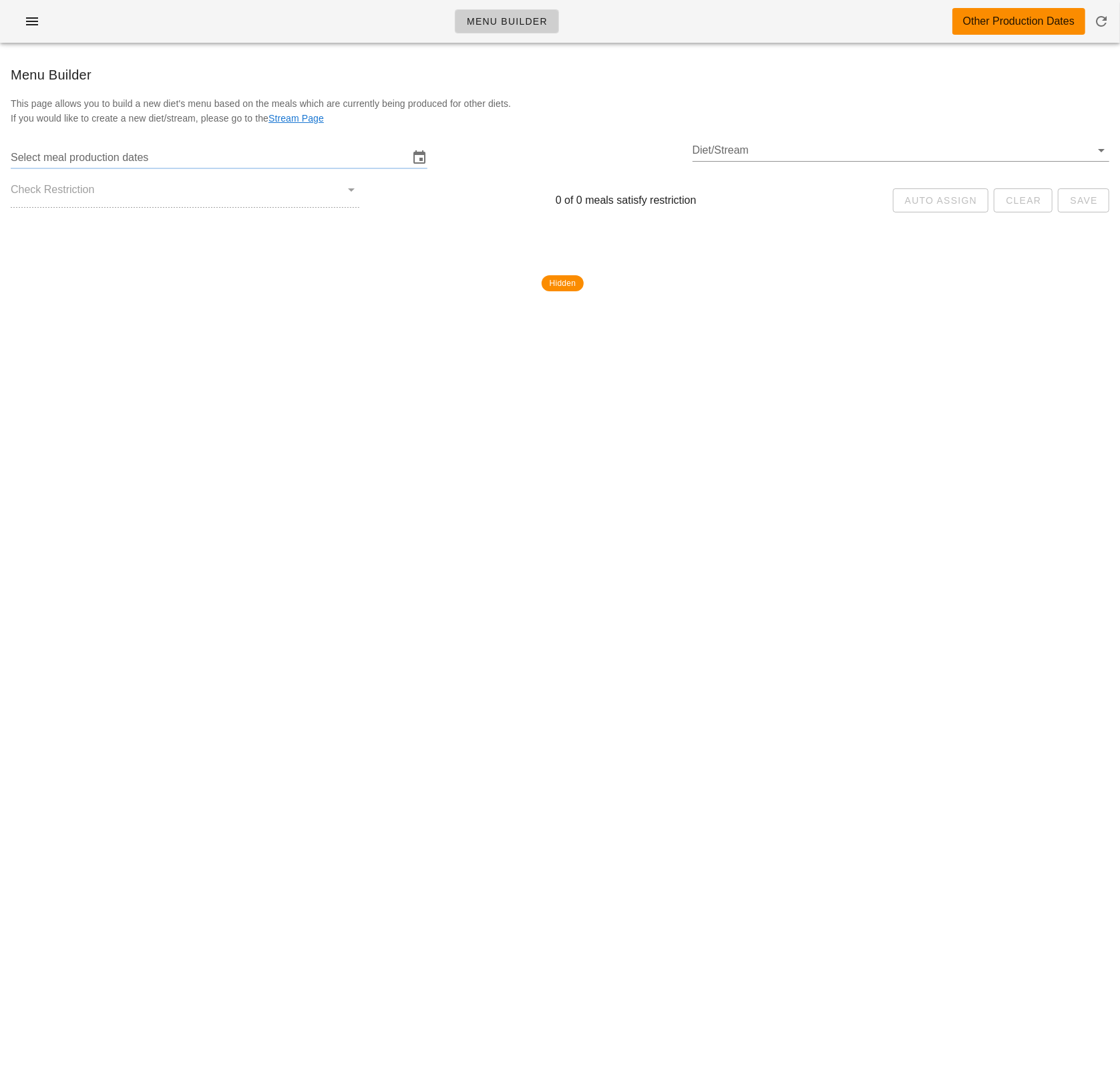
type input "[DATE] - [DATE]"
